Goal: Consume media (video, audio): Consume media (video, audio)

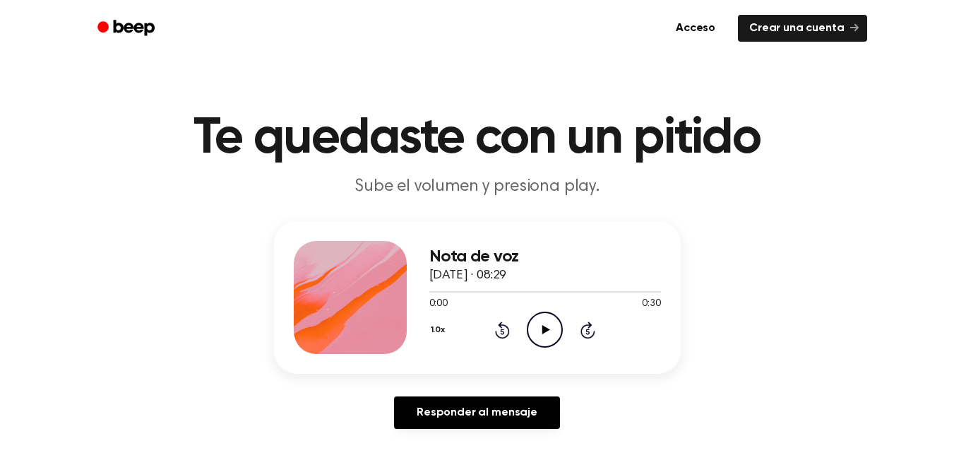
click at [546, 326] on icon "Play Audio" at bounding box center [545, 329] width 36 height 36
click at [546, 326] on icon at bounding box center [545, 329] width 6 height 9
click at [538, 327] on icon "Play Audio" at bounding box center [545, 329] width 36 height 36
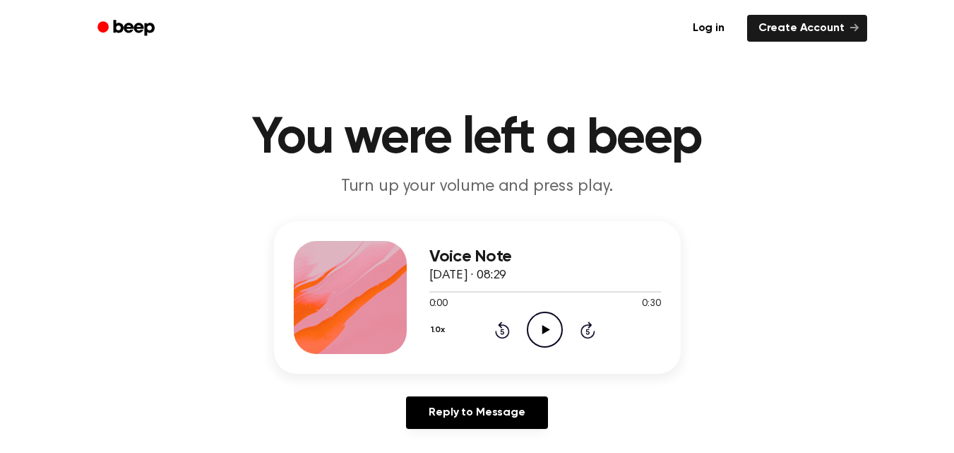
click at [544, 332] on icon at bounding box center [546, 329] width 8 height 9
click at [501, 328] on icon at bounding box center [502, 329] width 15 height 17
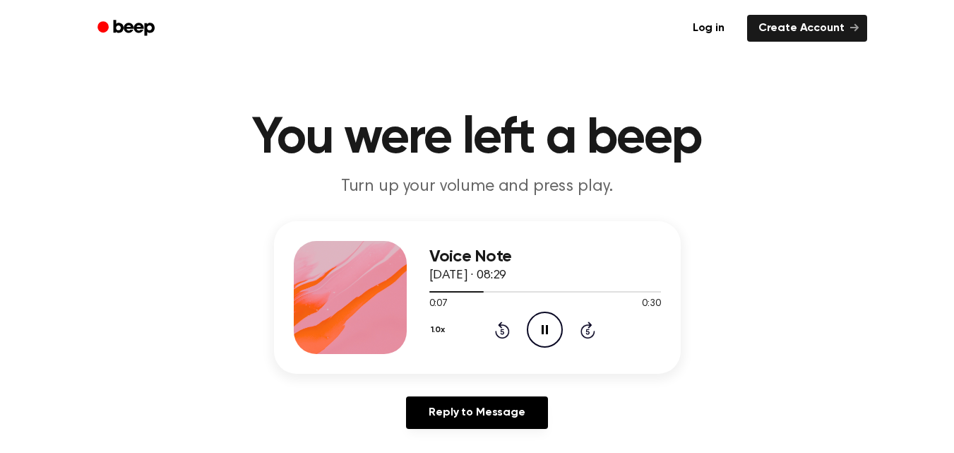
click at [501, 328] on icon at bounding box center [502, 329] width 15 height 17
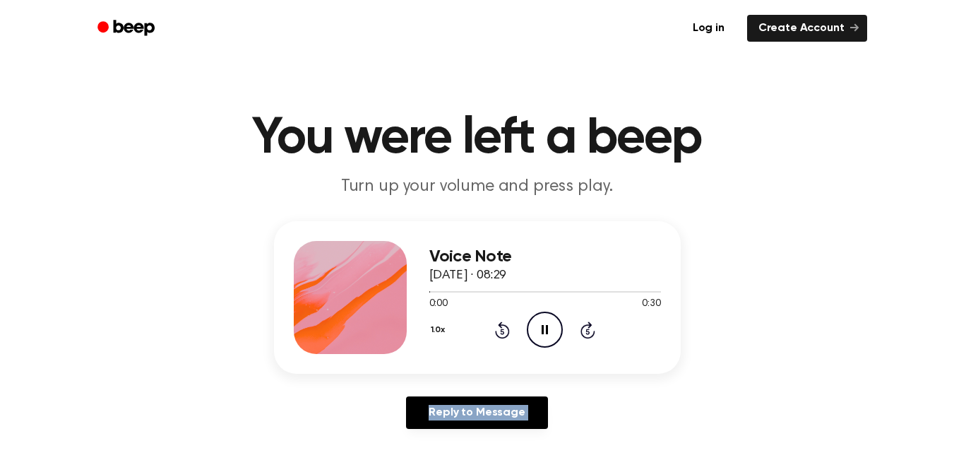
click at [501, 328] on icon at bounding box center [502, 329] width 15 height 17
drag, startPoint x: 501, startPoint y: 328, endPoint x: 500, endPoint y: 336, distance: 7.9
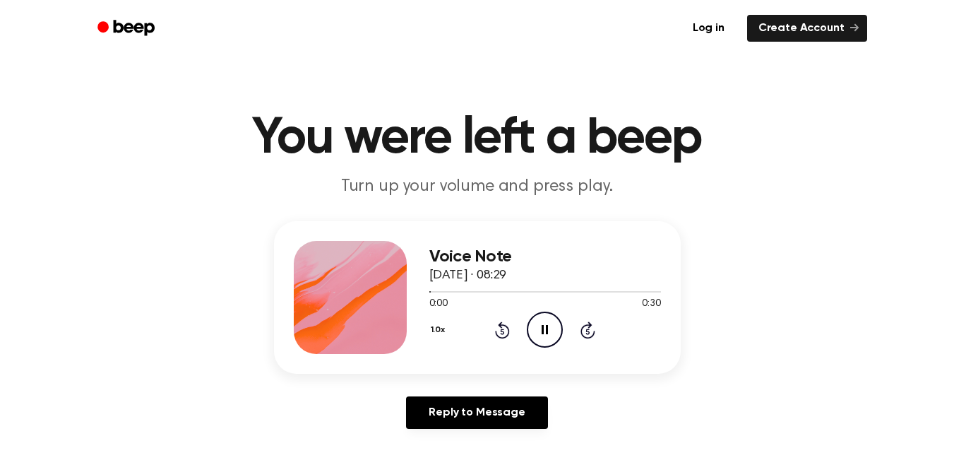
click at [500, 336] on icon at bounding box center [502, 329] width 15 height 17
drag, startPoint x: 500, startPoint y: 336, endPoint x: 501, endPoint y: 328, distance: 7.9
click at [501, 328] on icon at bounding box center [502, 329] width 15 height 17
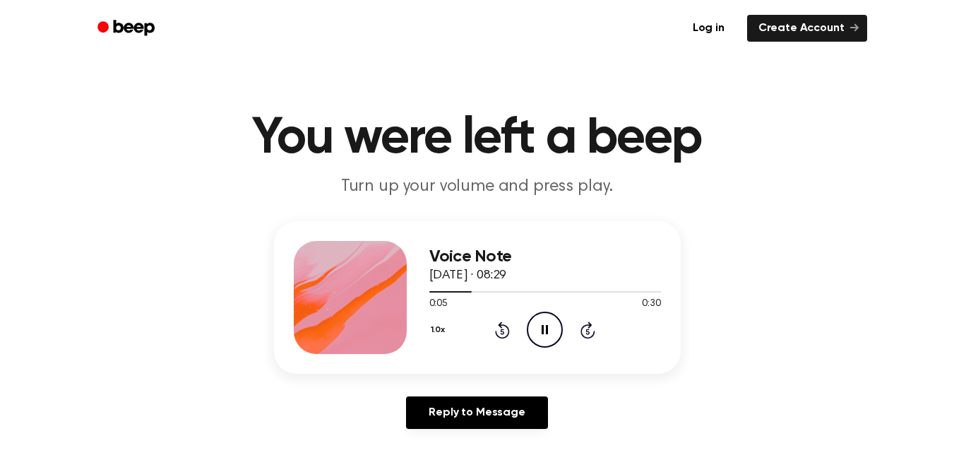
click at [501, 328] on icon at bounding box center [502, 329] width 15 height 17
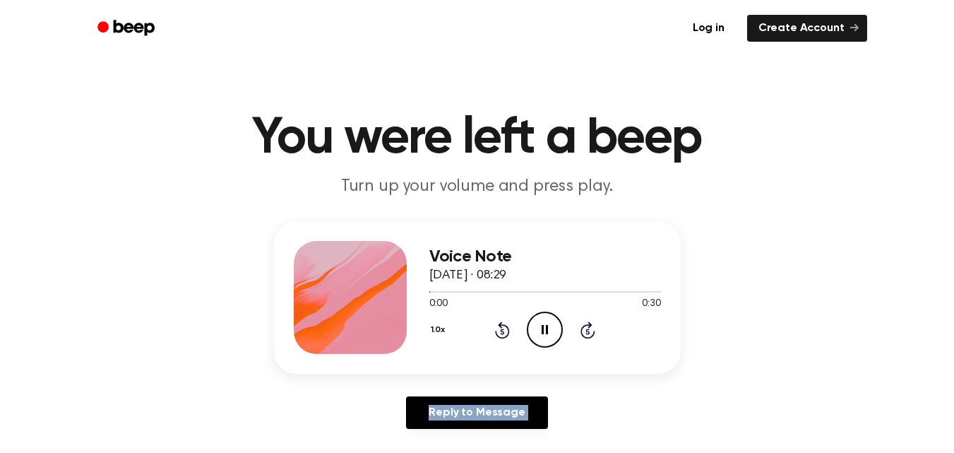
click at [501, 328] on icon at bounding box center [502, 329] width 15 height 17
click at [552, 334] on icon "Play Audio" at bounding box center [545, 329] width 36 height 36
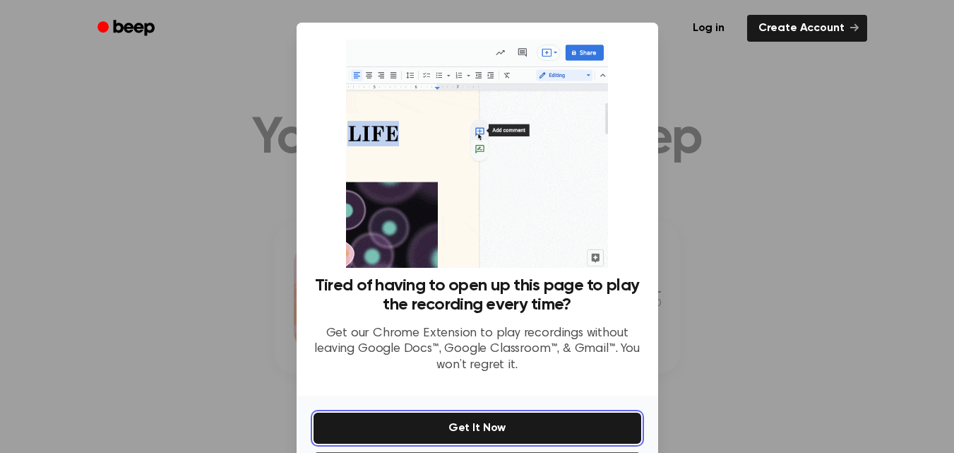
click at [511, 429] on button "Get It Now" at bounding box center [478, 427] width 328 height 31
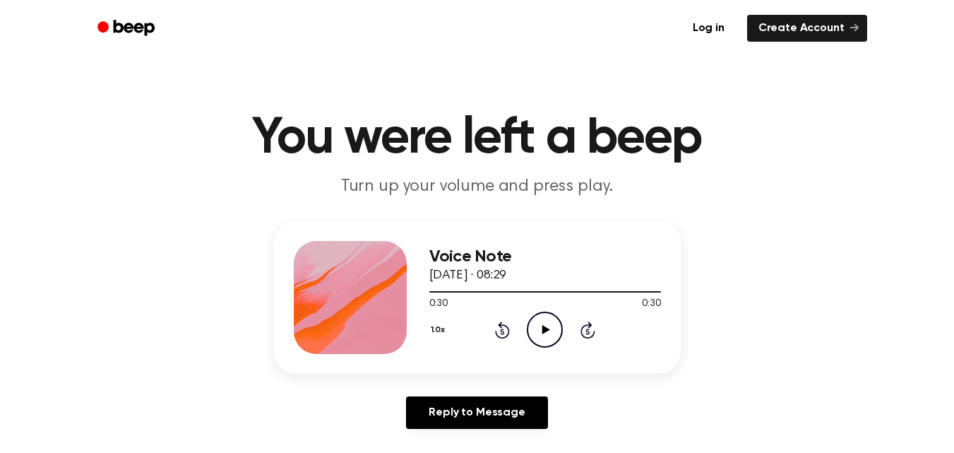
click at [538, 326] on icon "Play Audio" at bounding box center [545, 329] width 36 height 36
